Goal: Task Accomplishment & Management: Use online tool/utility

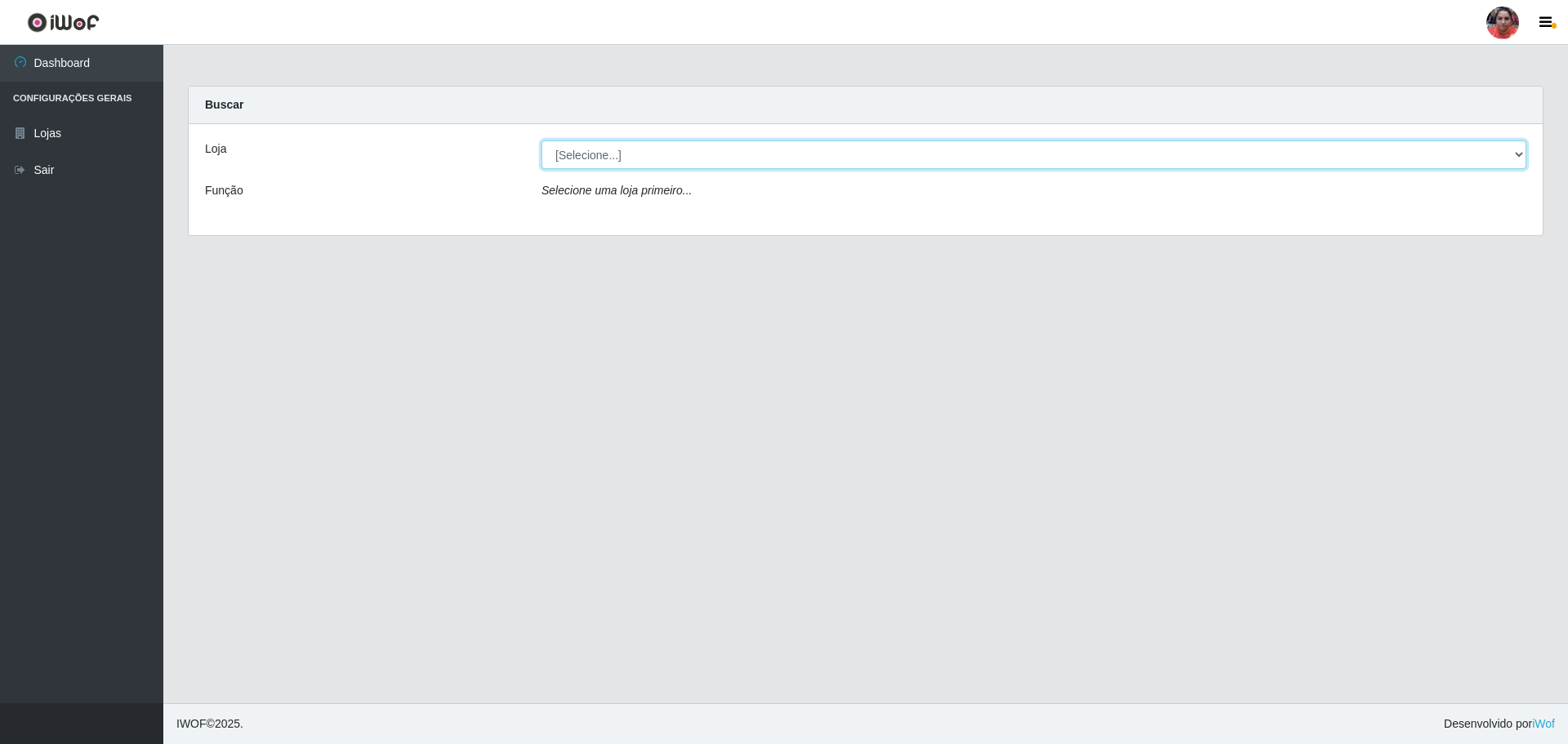
click at [682, 147] on select "[Selecione...] Mar Vermelho - Loja 05" at bounding box center [1033, 155] width 985 height 29
select select "252"
click at [541, 141] on select "[Selecione...] Mar Vermelho - Loja 05" at bounding box center [1033, 155] width 985 height 29
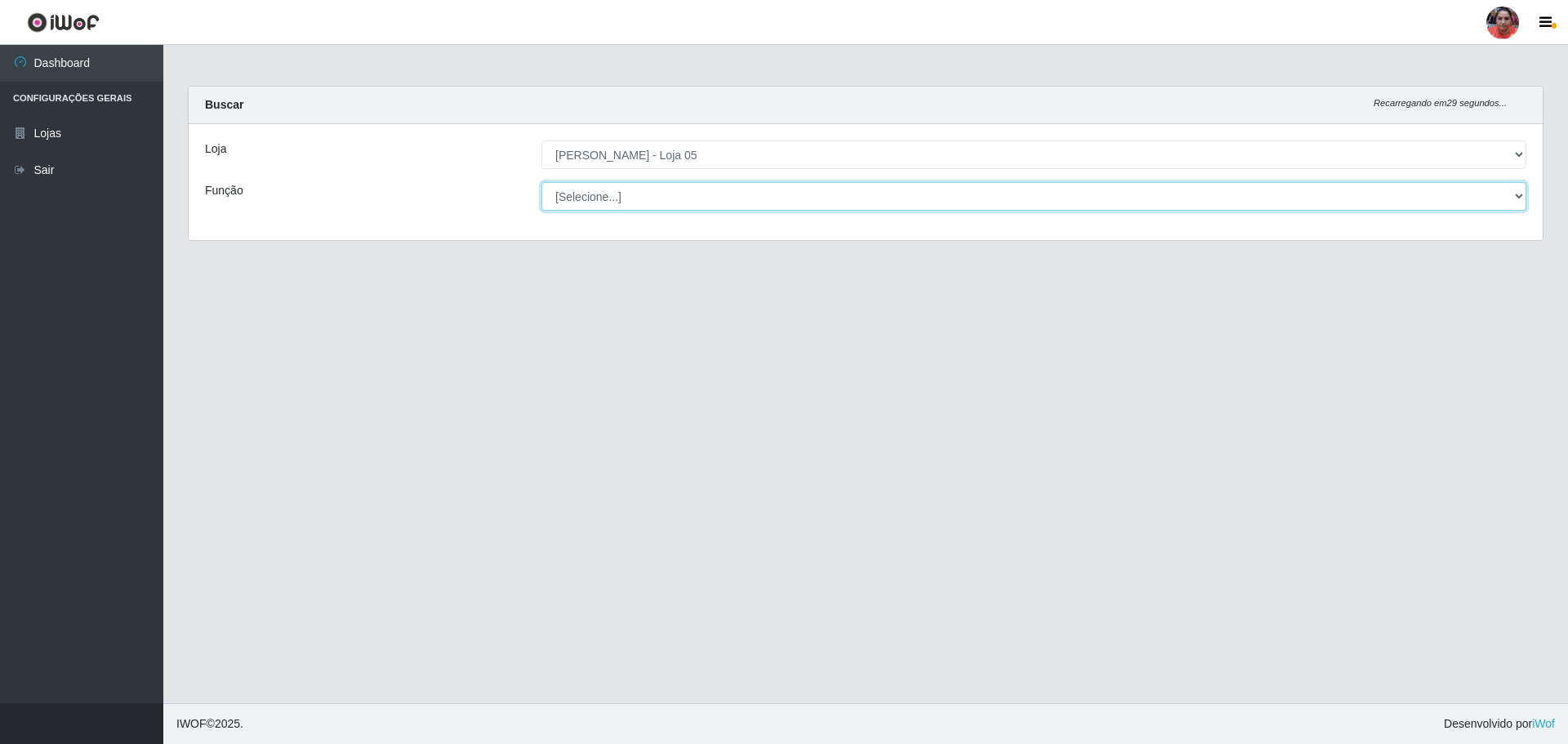
click at [679, 191] on select "[Selecione...] ASG ASG + ASG ++ Auxiliar de Depósito Auxiliar de Depósito + Aux…" at bounding box center [1033, 196] width 985 height 29
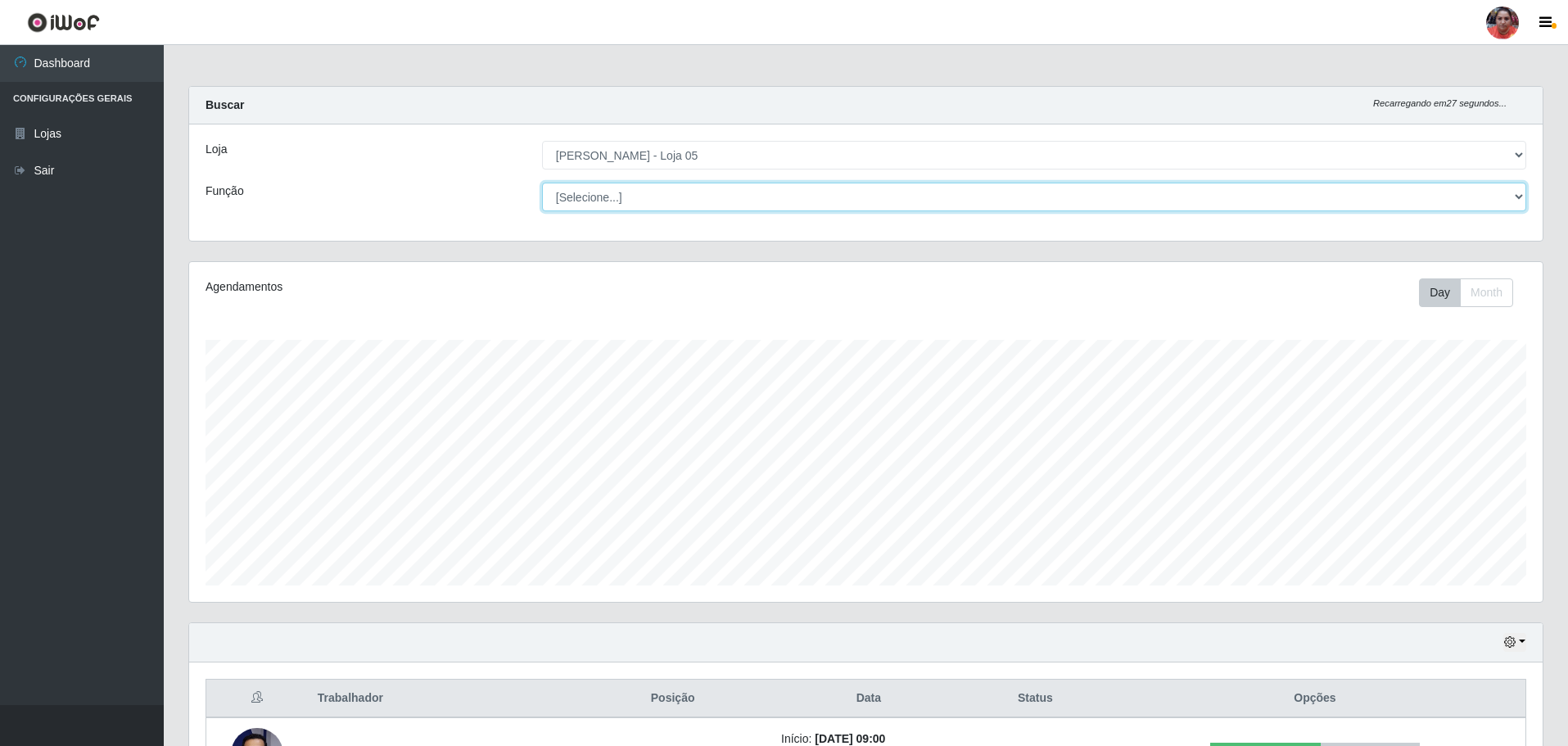
scroll to position [339, 1353]
select select "22"
click at [542, 182] on select "[Selecione...] ASG ASG + ASG ++ Auxiliar de Depósito Auxiliar de Depósito + Aux…" at bounding box center [1033, 197] width 984 height 29
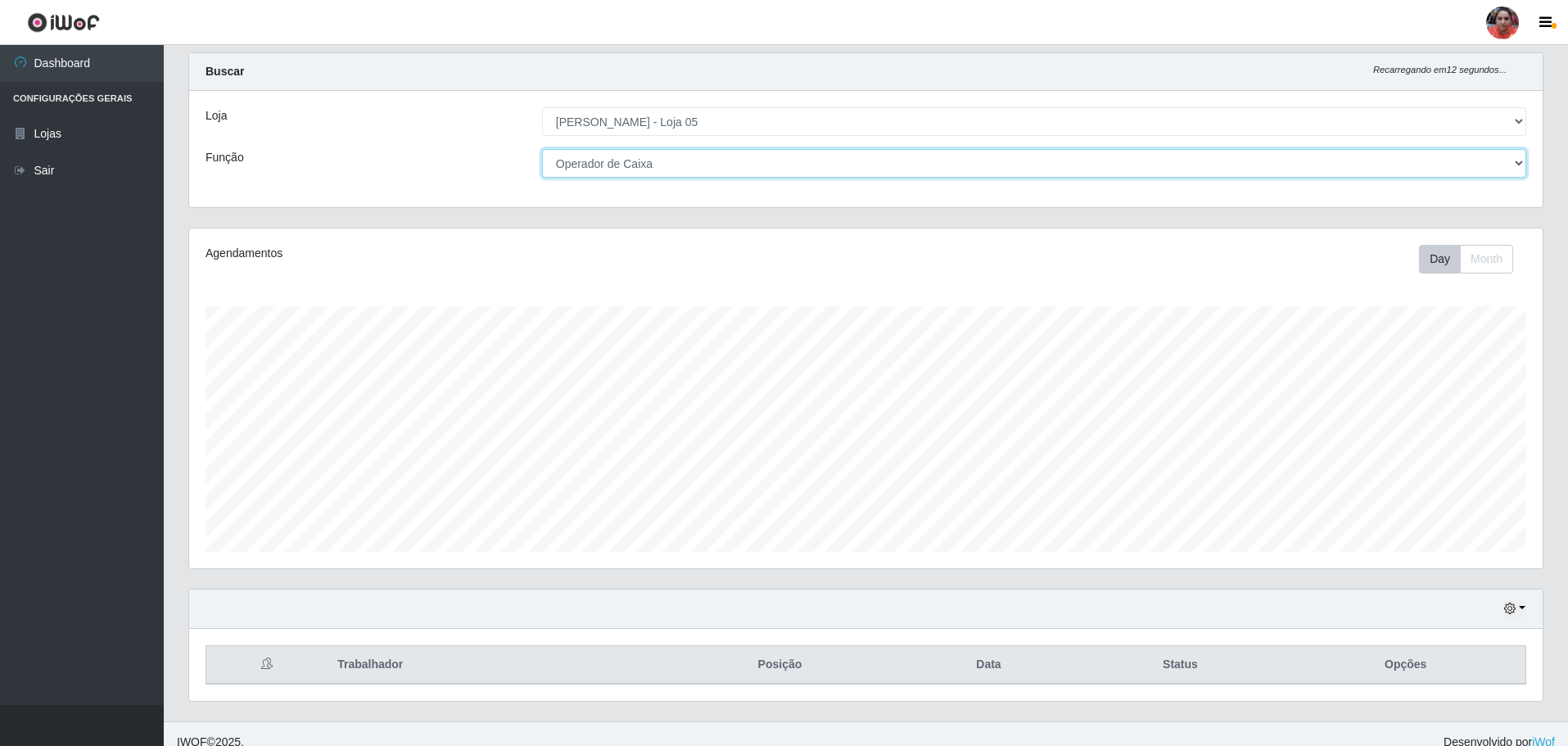
scroll to position [50, 0]
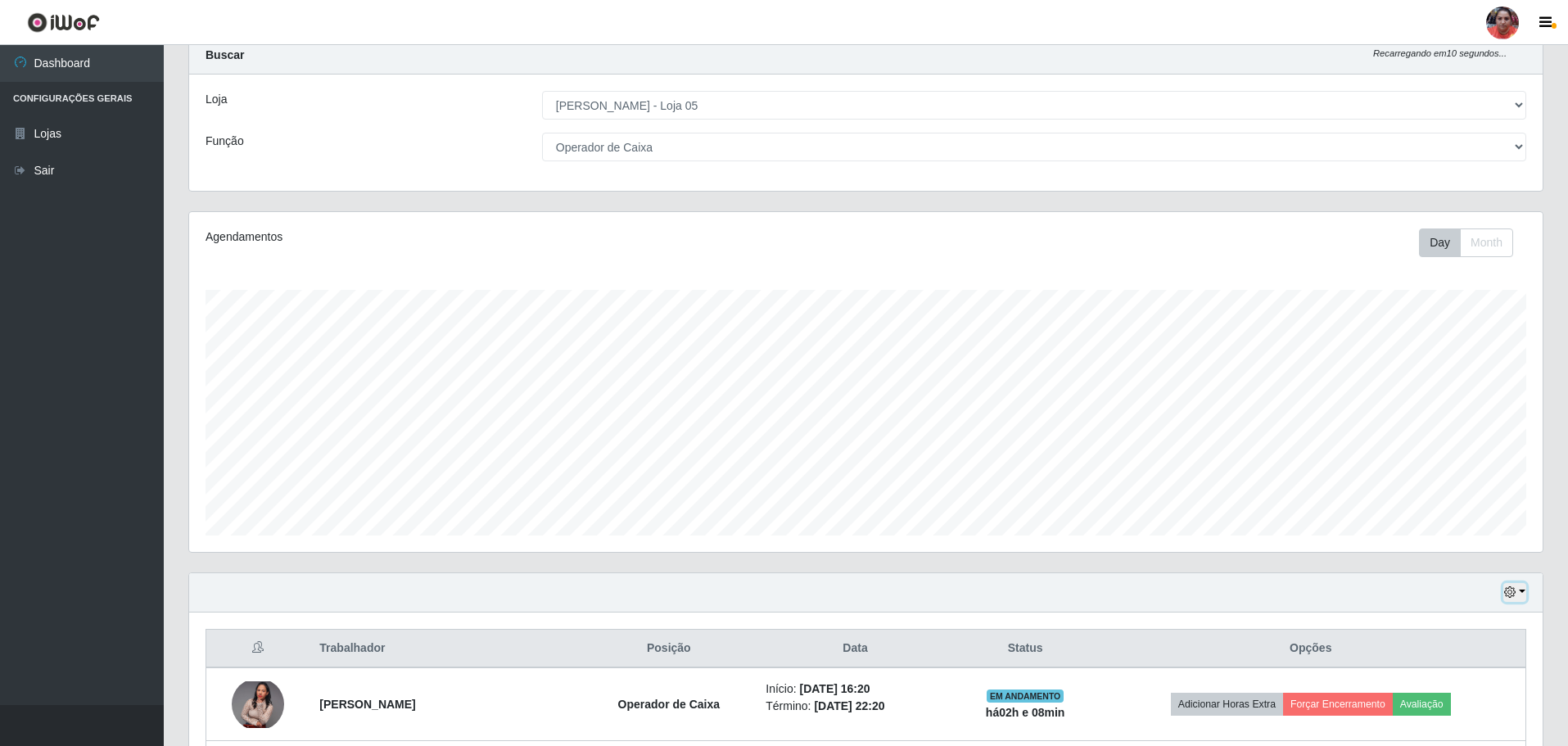
click at [1524, 588] on button "button" at bounding box center [1515, 591] width 23 height 19
click at [1437, 494] on button "3 dias" at bounding box center [1461, 497] width 130 height 34
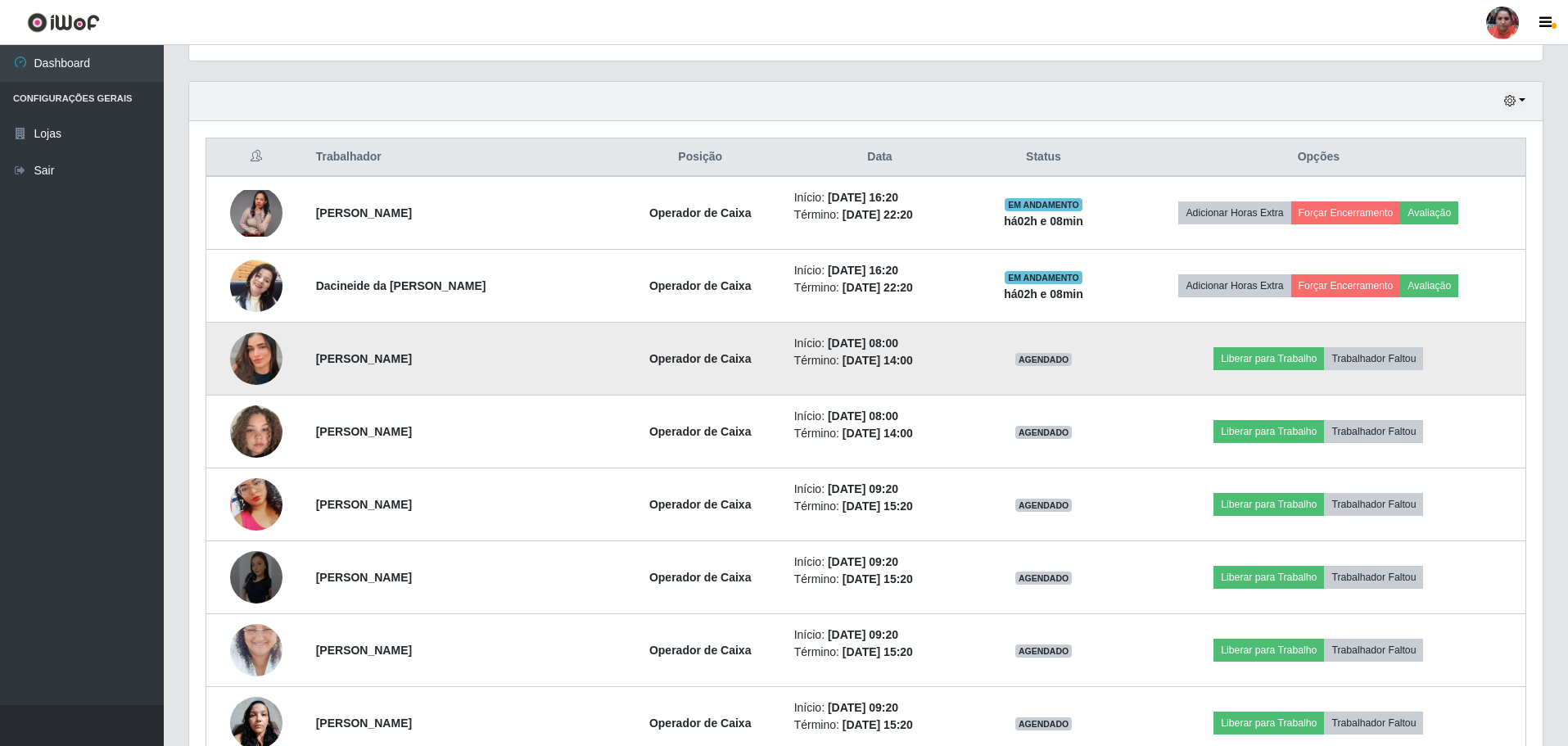
scroll to position [623, 0]
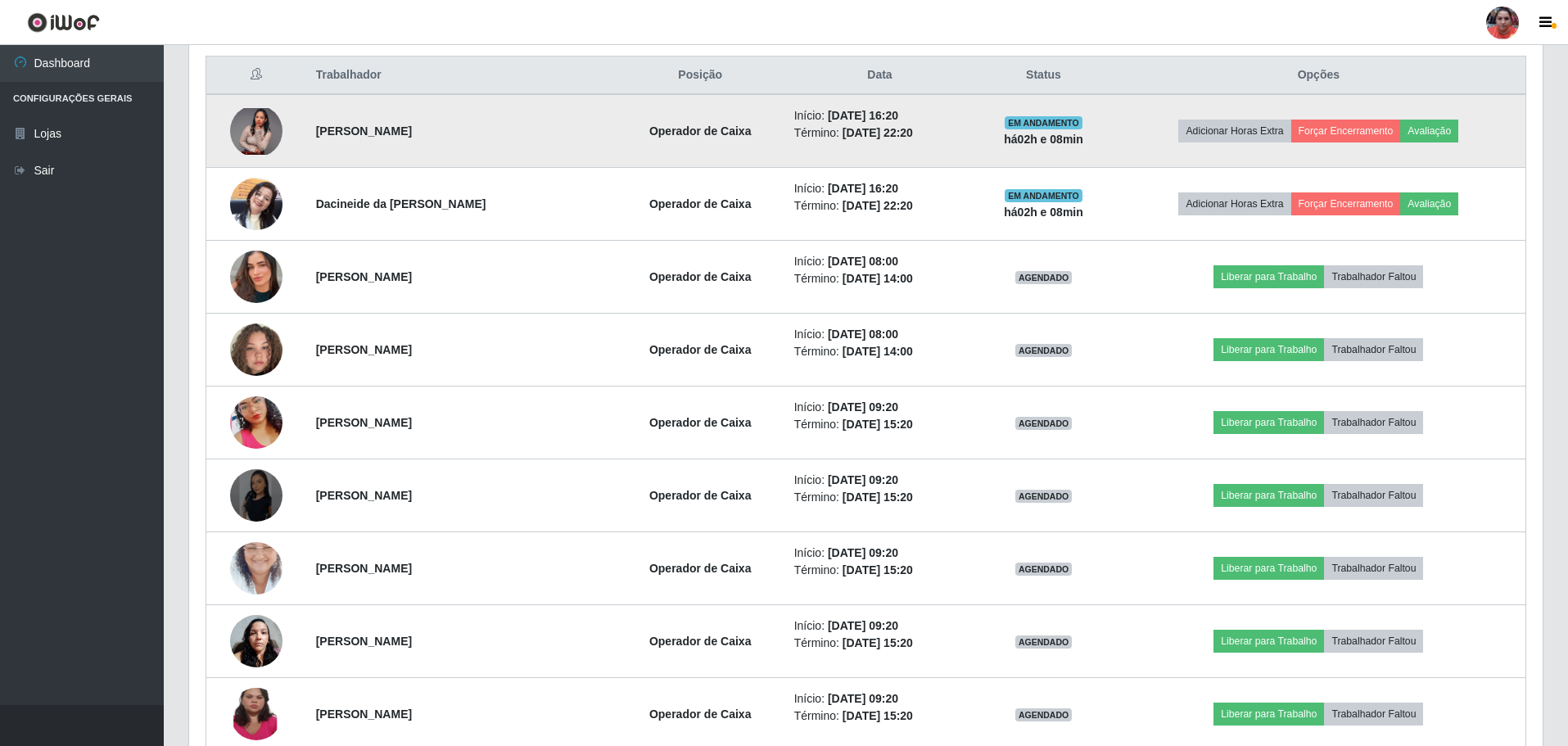
click at [255, 122] on img at bounding box center [256, 131] width 53 height 46
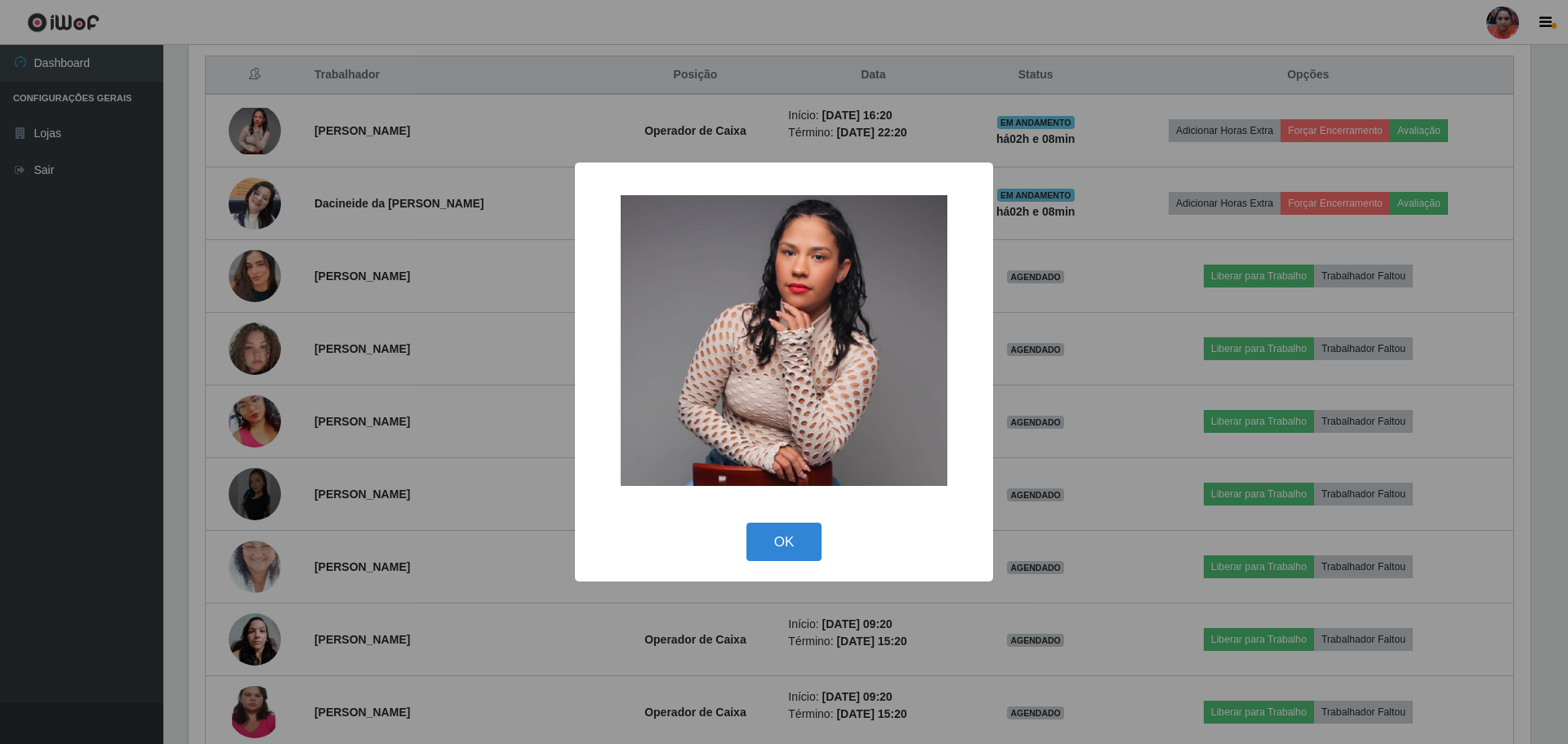
click at [517, 316] on div "× OK Cancel" at bounding box center [784, 372] width 1568 height 744
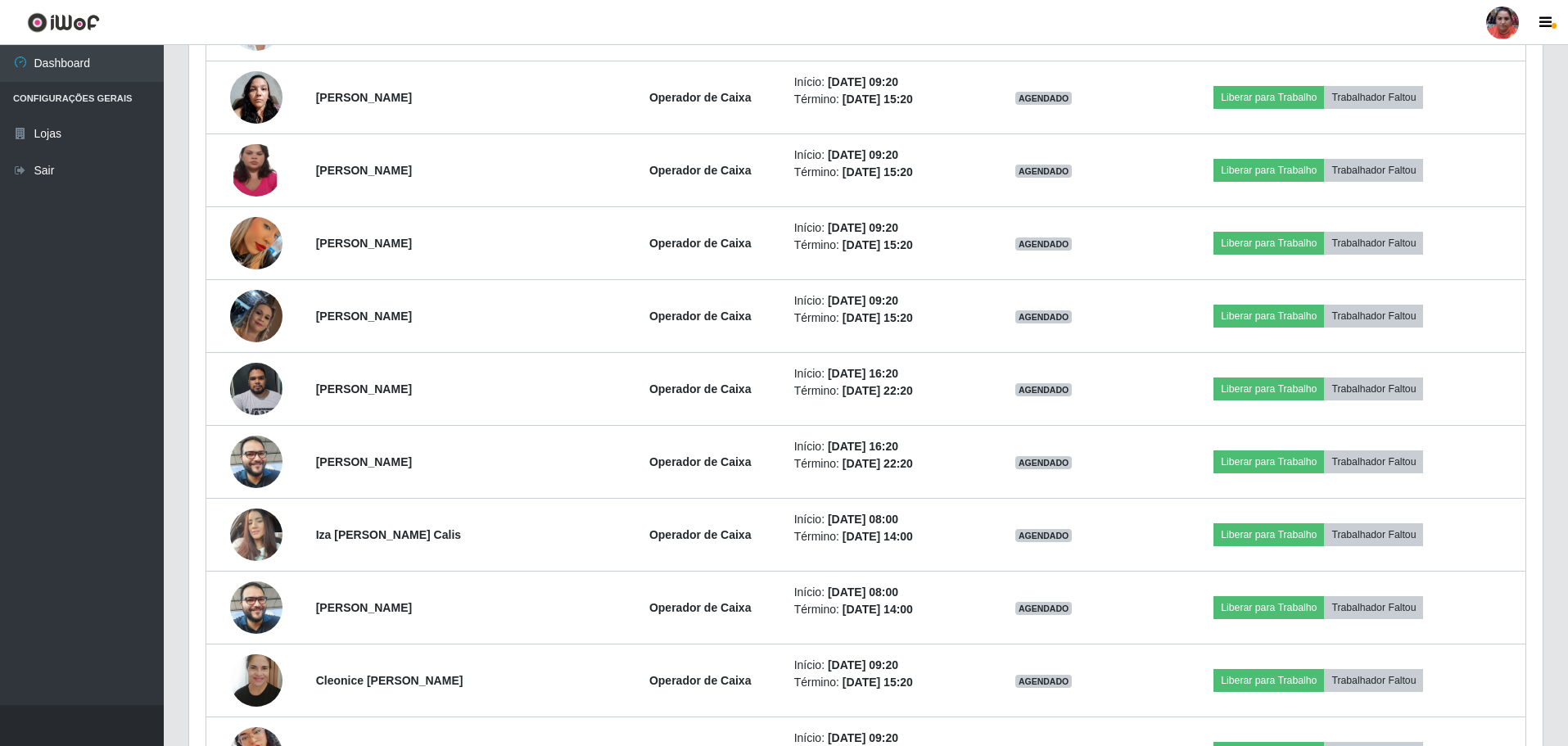
scroll to position [1195, 0]
